Goal: Task Accomplishment & Management: Use online tool/utility

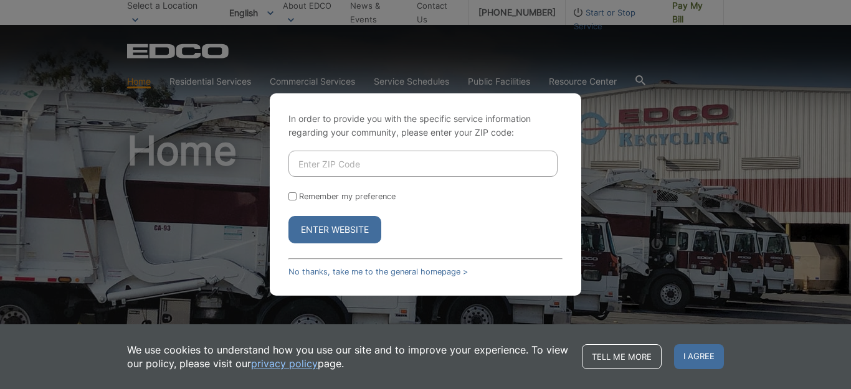
click at [330, 160] on input "Enter ZIP Code" at bounding box center [422, 164] width 269 height 26
type input "90275"
click at [316, 232] on button "Enter Website" at bounding box center [334, 229] width 93 height 27
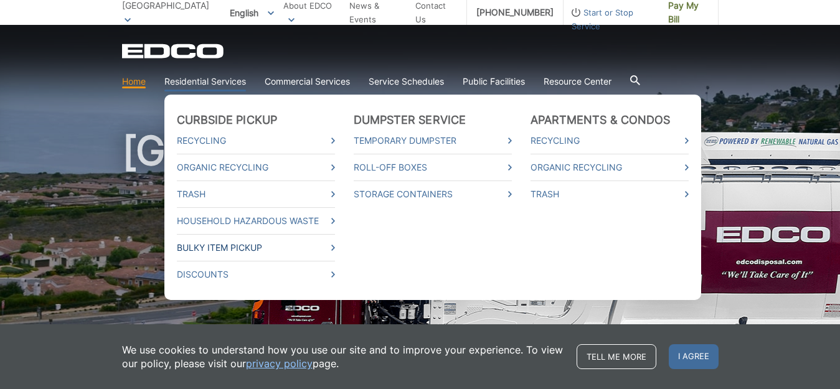
click at [248, 247] on link "Bulky Item Pickup" at bounding box center [256, 248] width 158 height 14
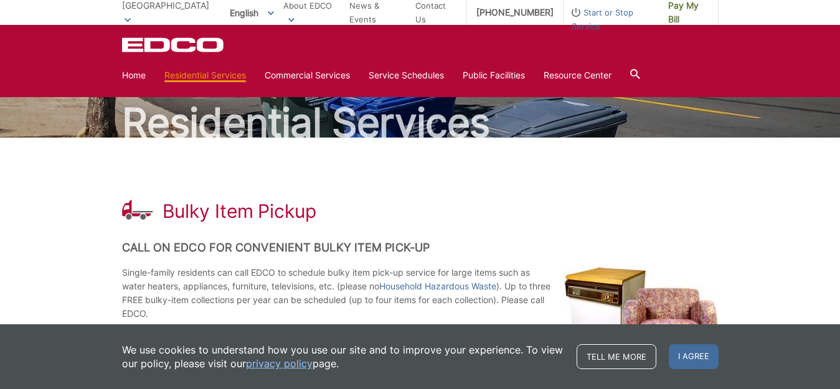
scroll to position [79, 0]
